Goal: Task Accomplishment & Management: Manage account settings

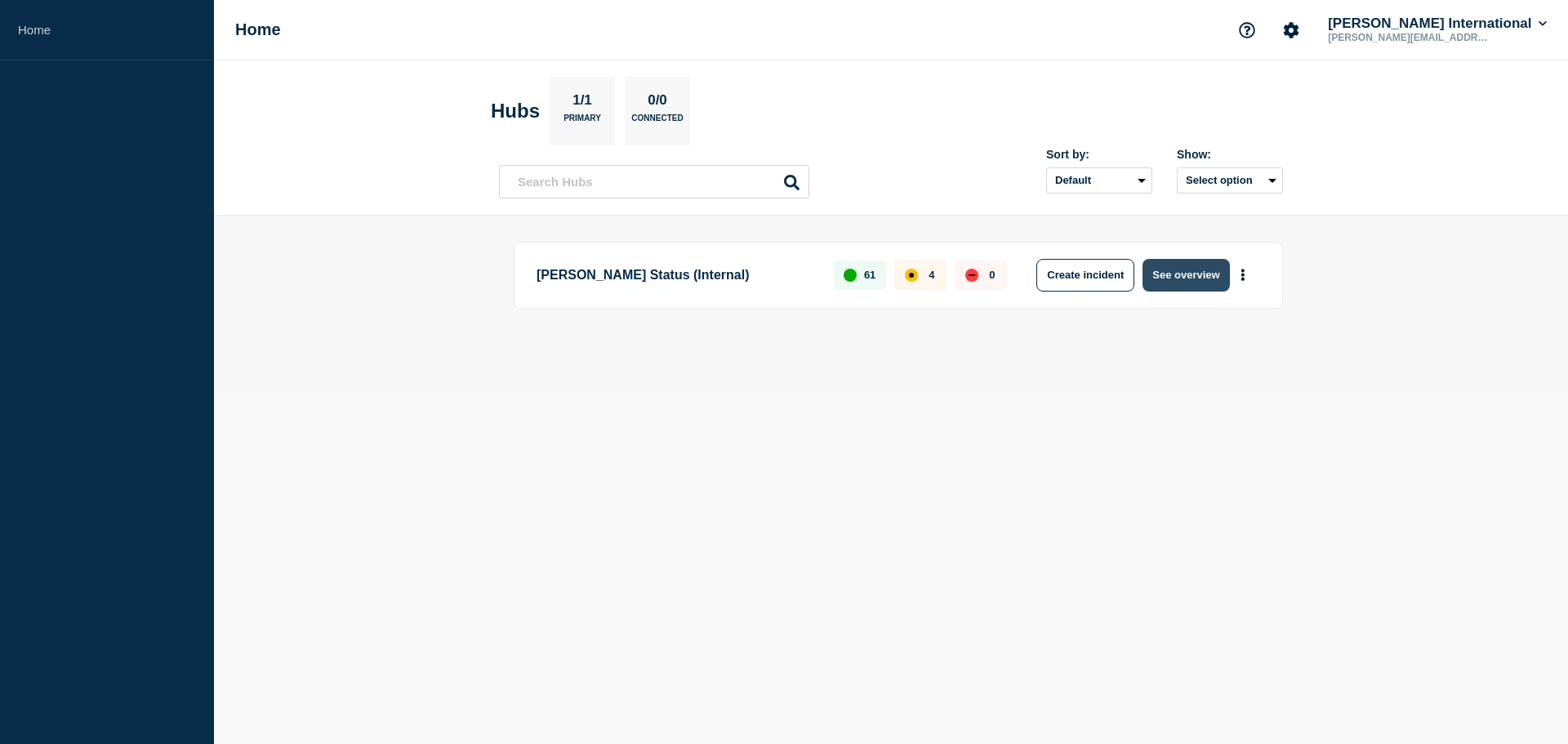
click at [1183, 270] on button "See overview" at bounding box center [1185, 275] width 86 height 33
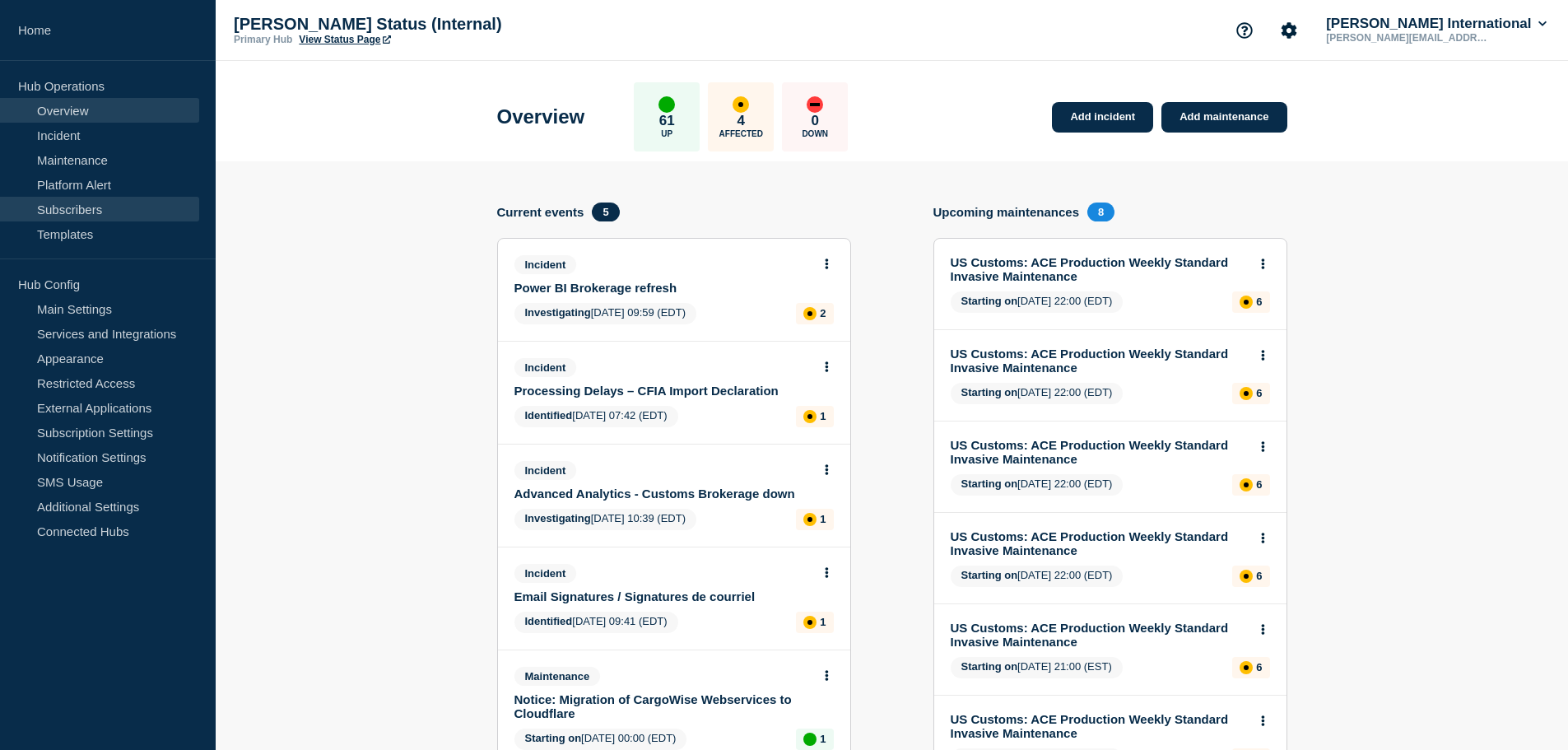
click at [91, 209] on link "Subscribers" at bounding box center [99, 209] width 199 height 25
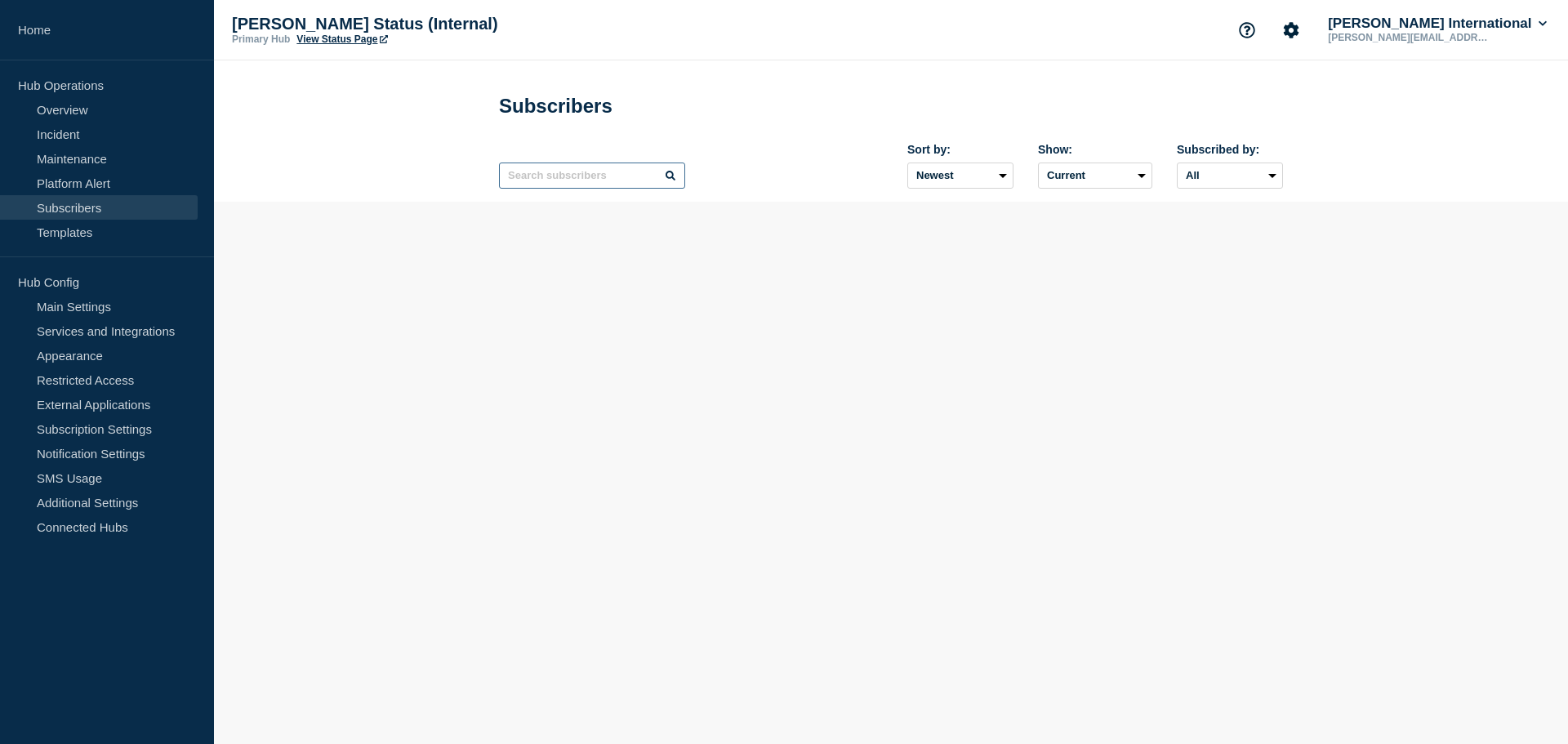
click at [598, 181] on input "text" at bounding box center [592, 176] width 186 height 26
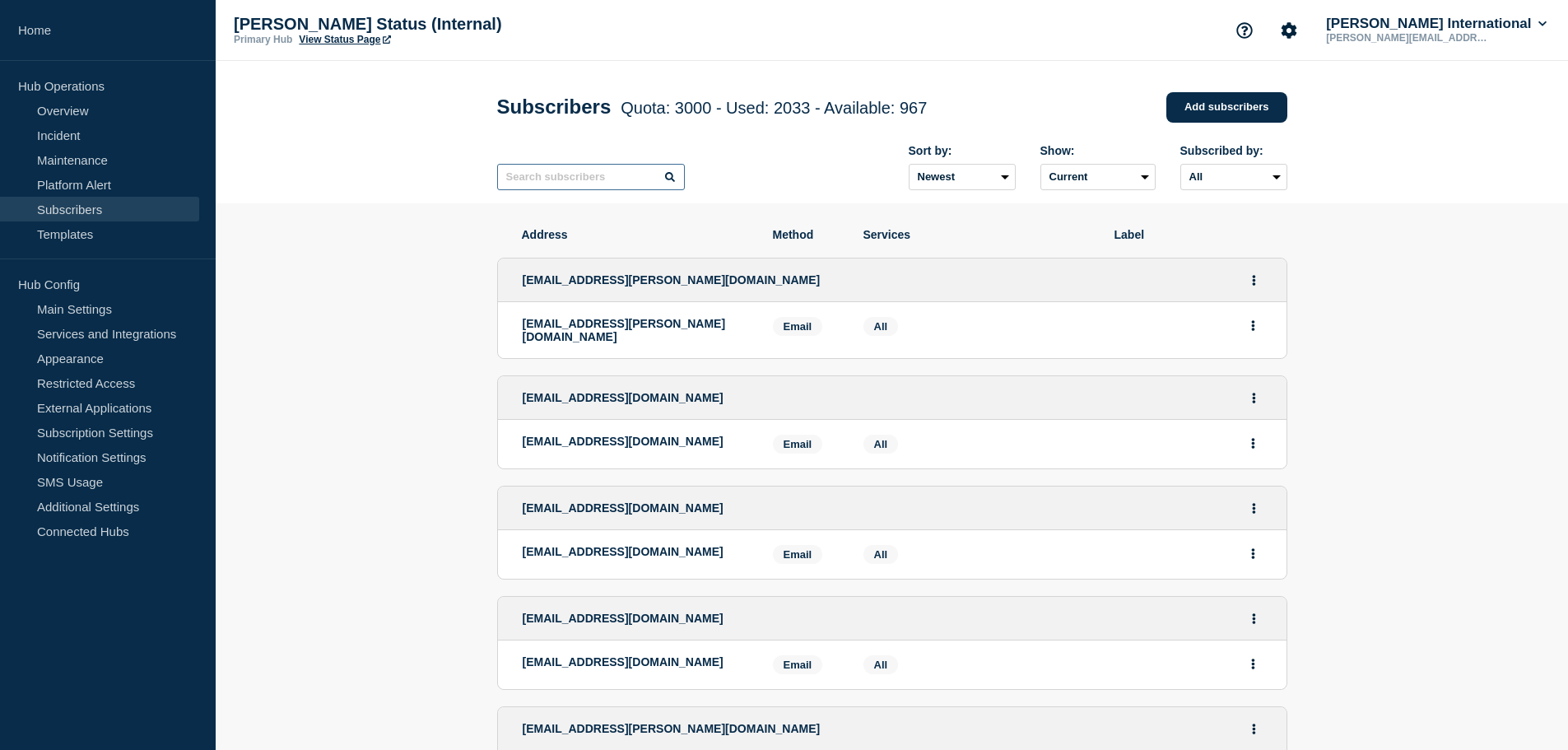
click at [615, 175] on input "text" at bounding box center [591, 177] width 188 height 26
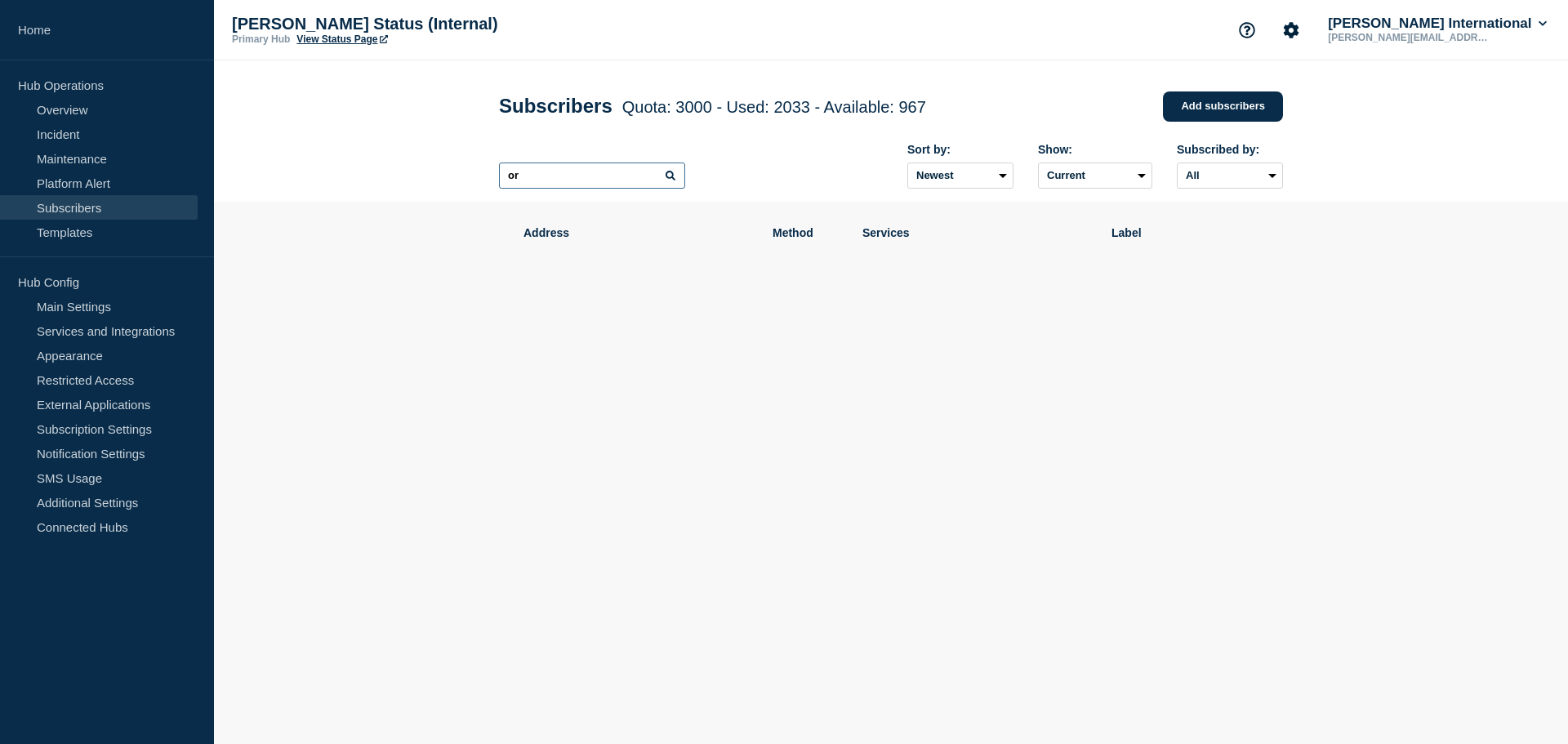
type input "o"
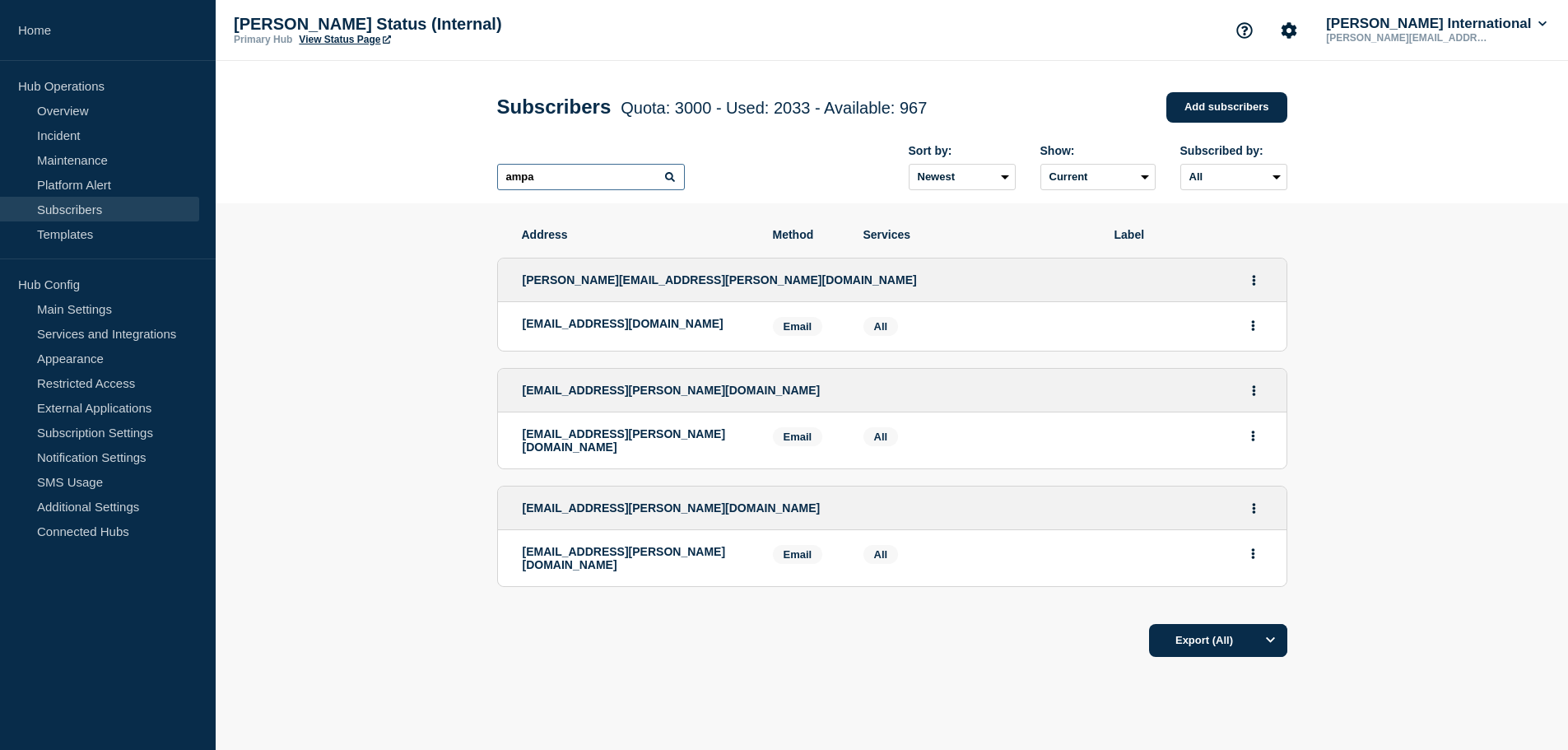
type input "ampa"
click at [378, 496] on section "Address Method Services Label [PERSON_NAME][EMAIL_ADDRESS][PERSON_NAME][DOMAIN_…" at bounding box center [892, 492] width 1352 height 579
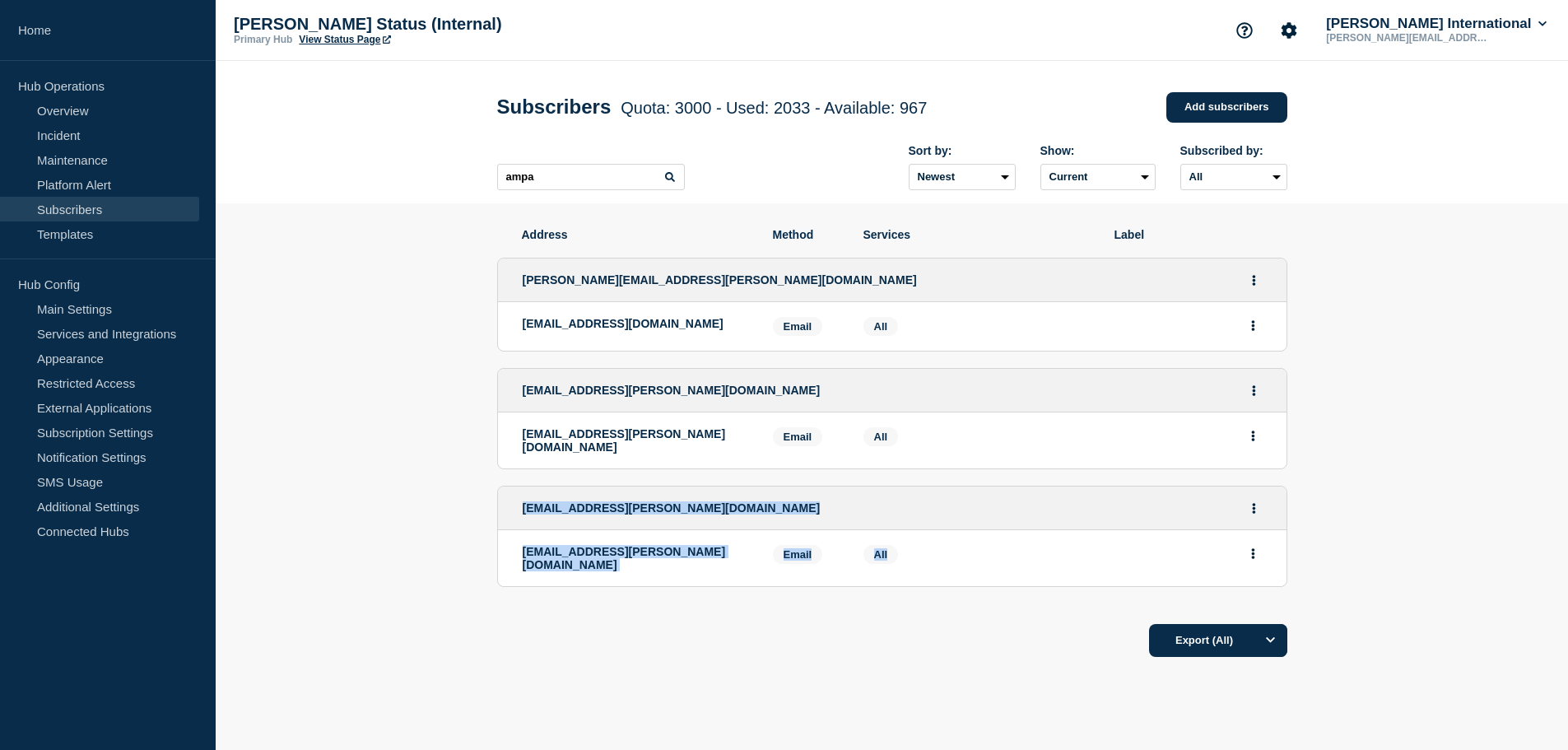
drag, startPoint x: 495, startPoint y: 477, endPoint x: 1237, endPoint y: 547, distance: 745.7
click at [1275, 561] on section "Address Method Services Label [PERSON_NAME][EMAIL_ADDRESS][PERSON_NAME][DOMAIN_…" at bounding box center [892, 492] width 1352 height 579
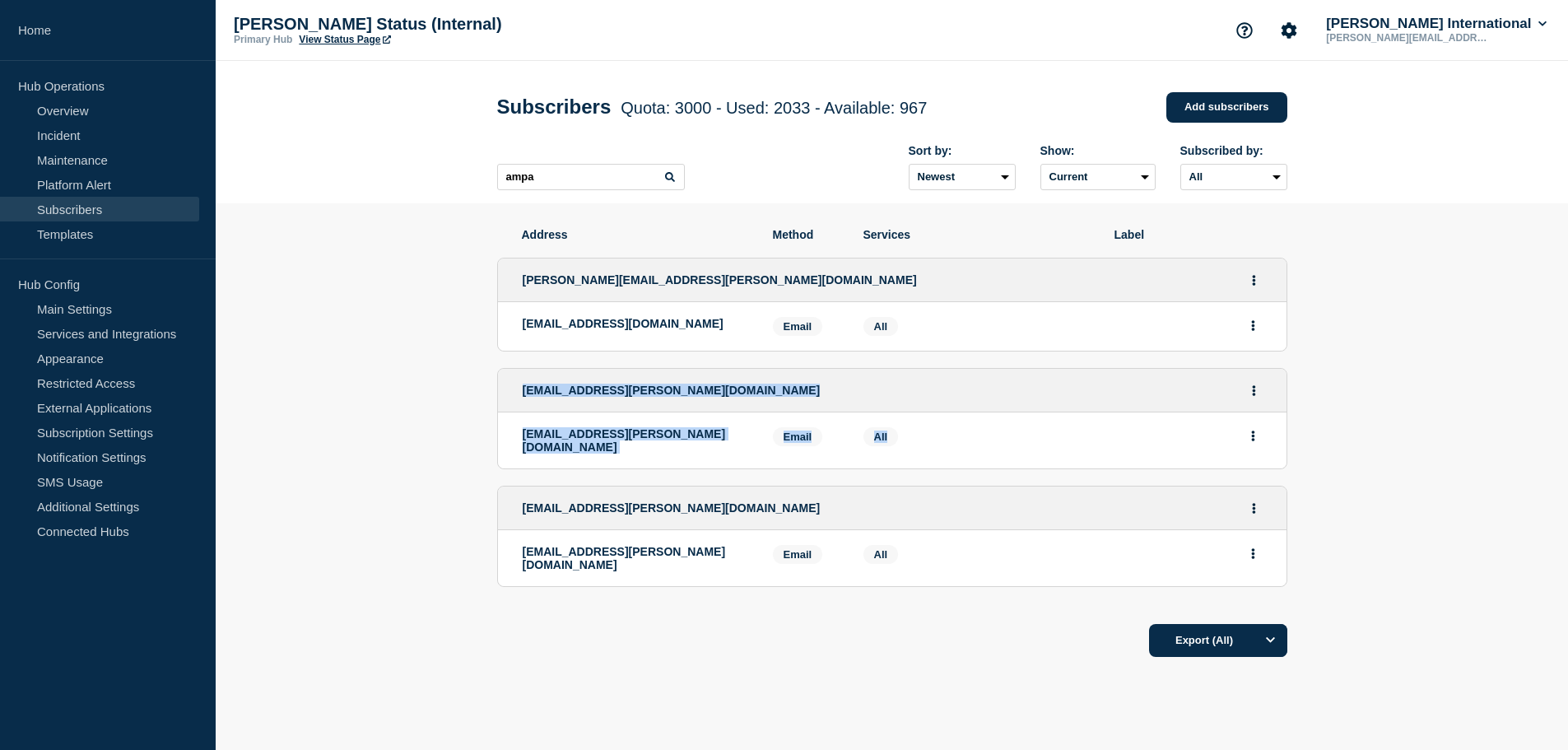
drag, startPoint x: 521, startPoint y: 384, endPoint x: 1269, endPoint y: 435, distance: 750.0
click at [1270, 435] on li "[EMAIL_ADDRESS][PERSON_NAME][DOMAIN_NAME] [EMAIL_ADDRESS][PERSON_NAME][DOMAIN_N…" at bounding box center [892, 418] width 790 height 101
